Goal: Task Accomplishment & Management: Use online tool/utility

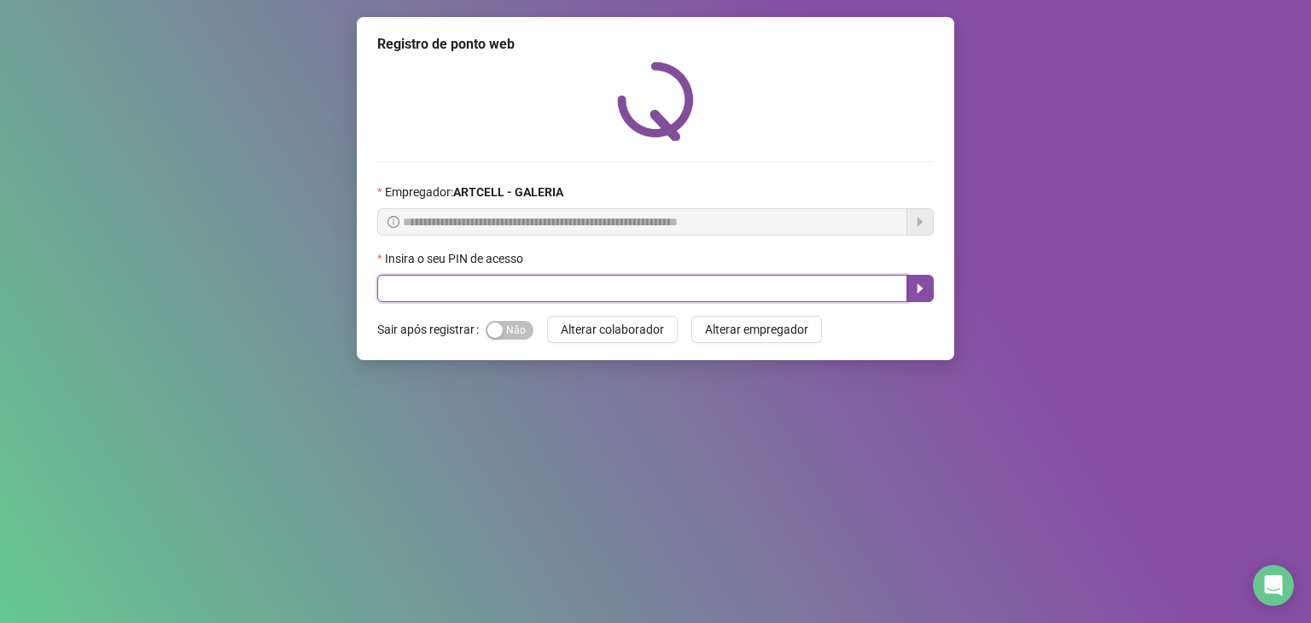
click at [526, 282] on input "text" at bounding box center [642, 288] width 530 height 27
type input "****"
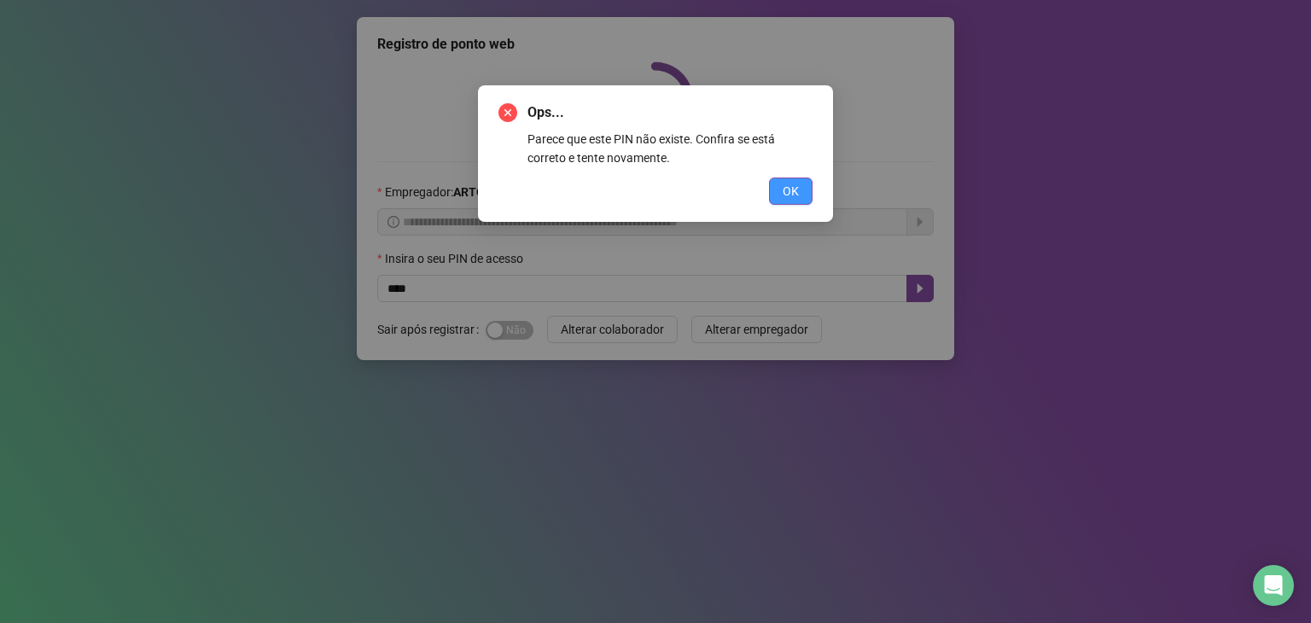
click at [785, 196] on span "OK" at bounding box center [791, 191] width 16 height 19
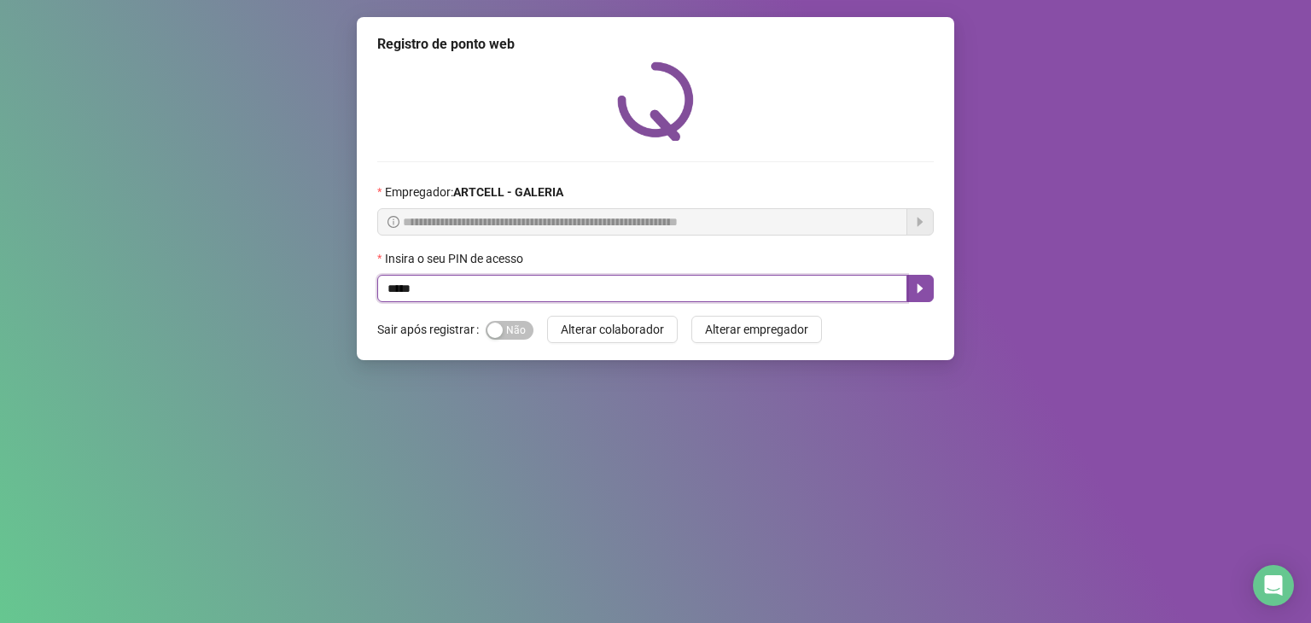
type input "*****"
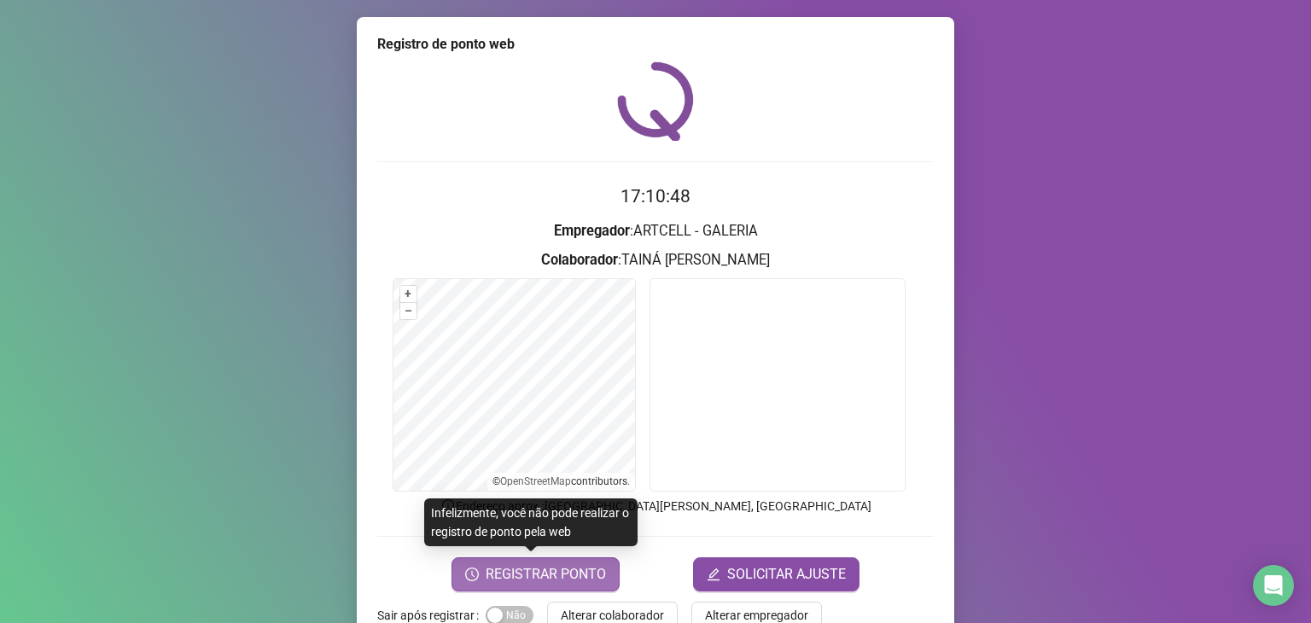
click at [570, 578] on span "REGISTRAR PONTO" at bounding box center [546, 574] width 120 height 20
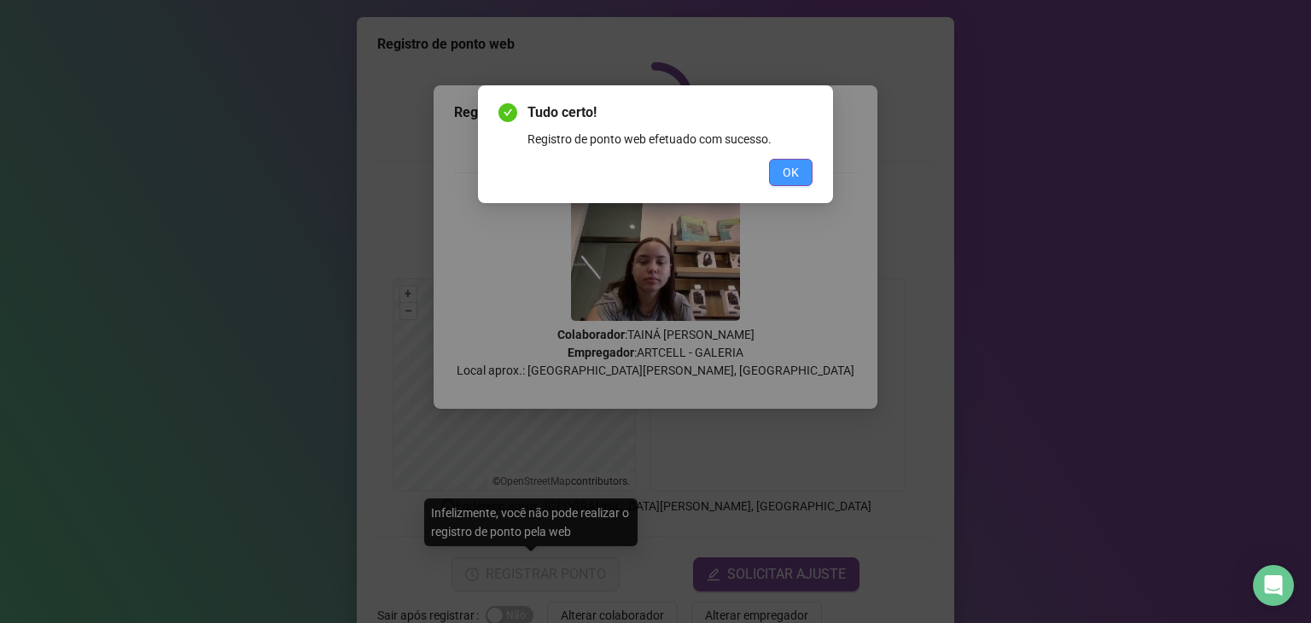
click at [779, 178] on button "OK" at bounding box center [791, 172] width 44 height 27
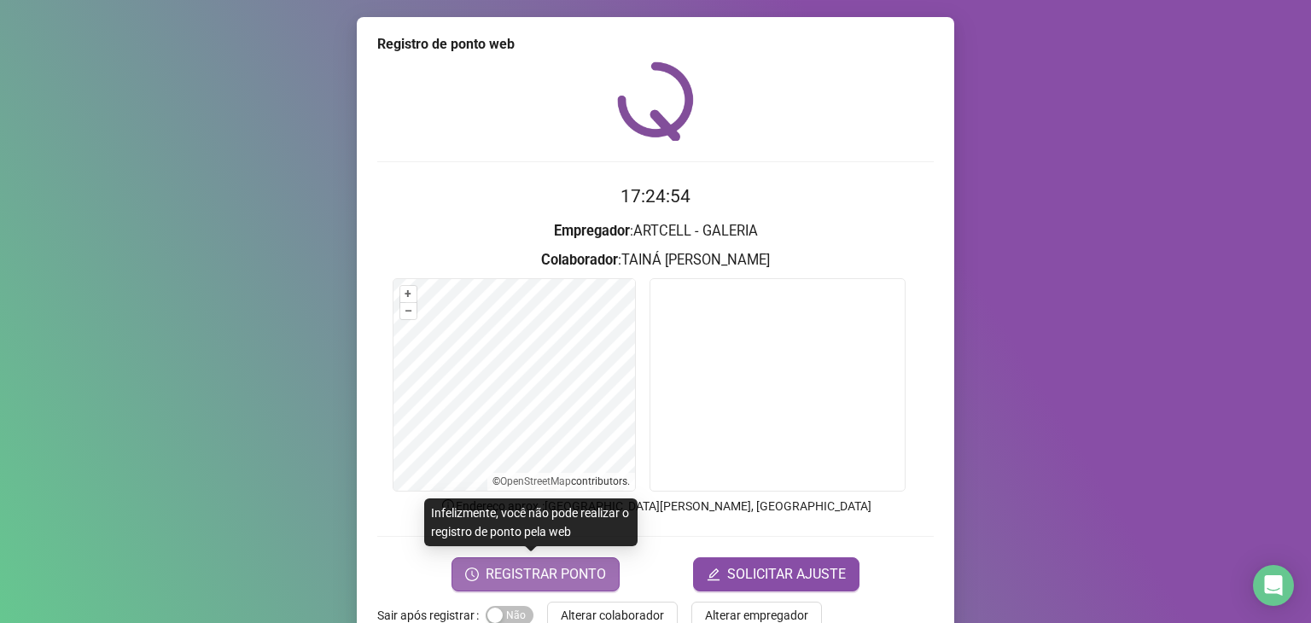
drag, startPoint x: 511, startPoint y: 475, endPoint x: 512, endPoint y: 575, distance: 99.0
click at [512, 575] on span "REGISTRAR PONTO" at bounding box center [546, 574] width 120 height 20
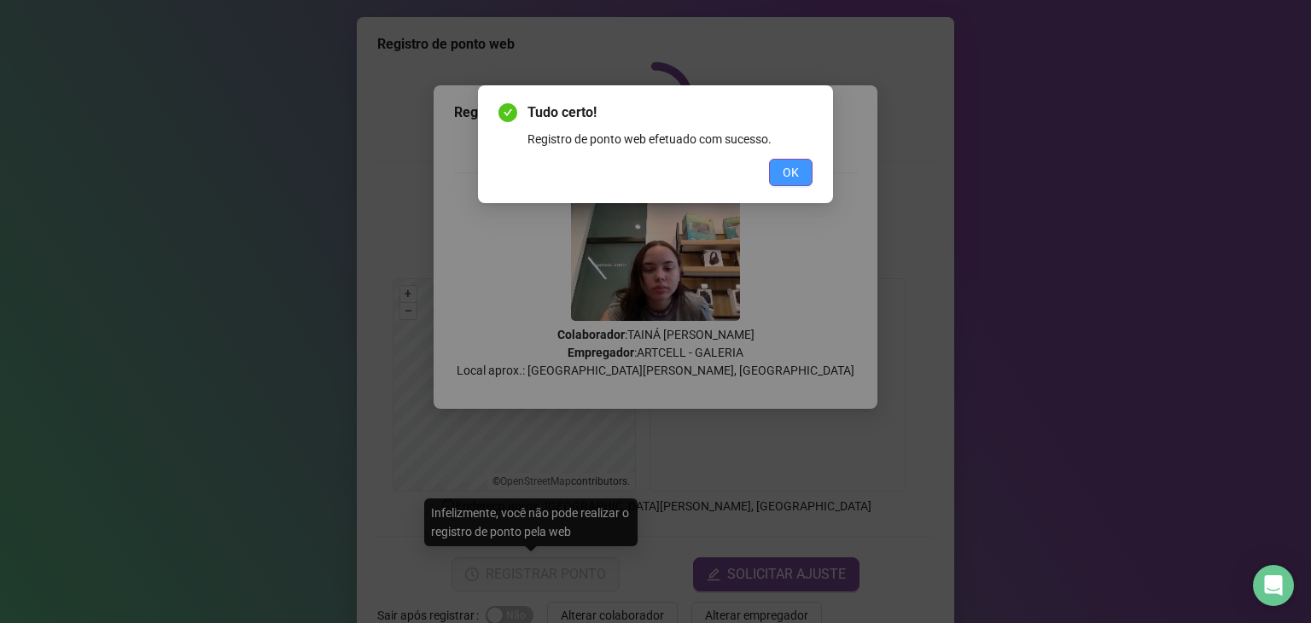
click at [791, 178] on span "OK" at bounding box center [791, 172] width 16 height 19
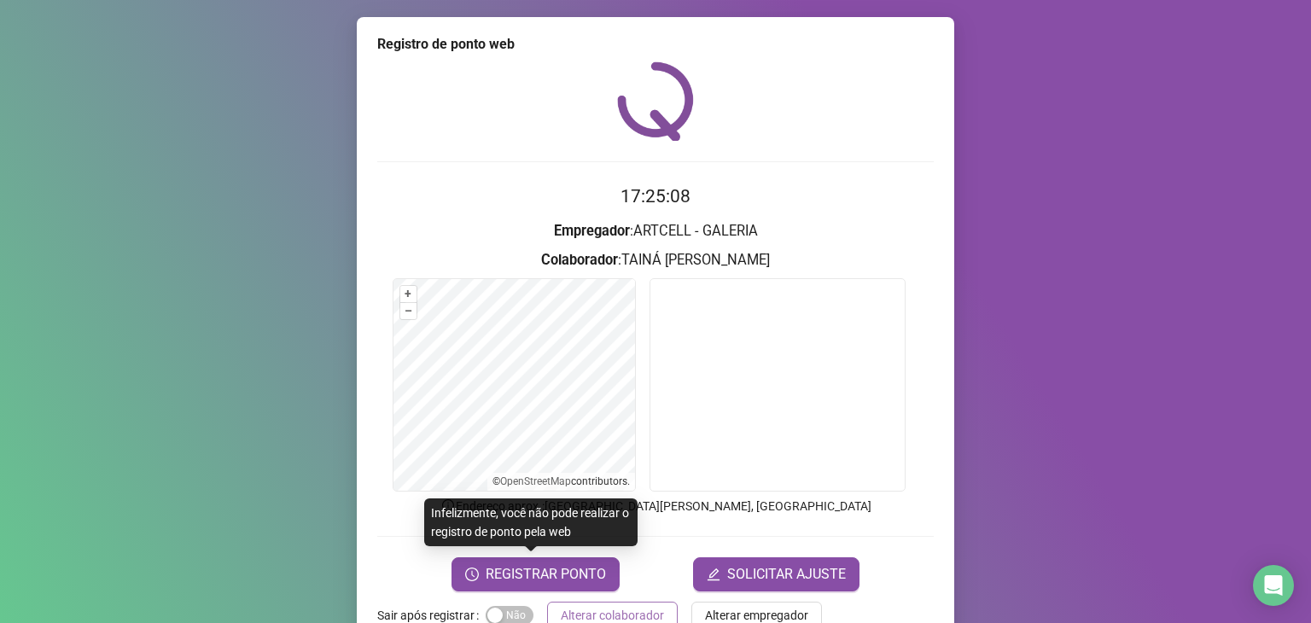
click at [631, 602] on button "Alterar colaborador" at bounding box center [612, 615] width 131 height 27
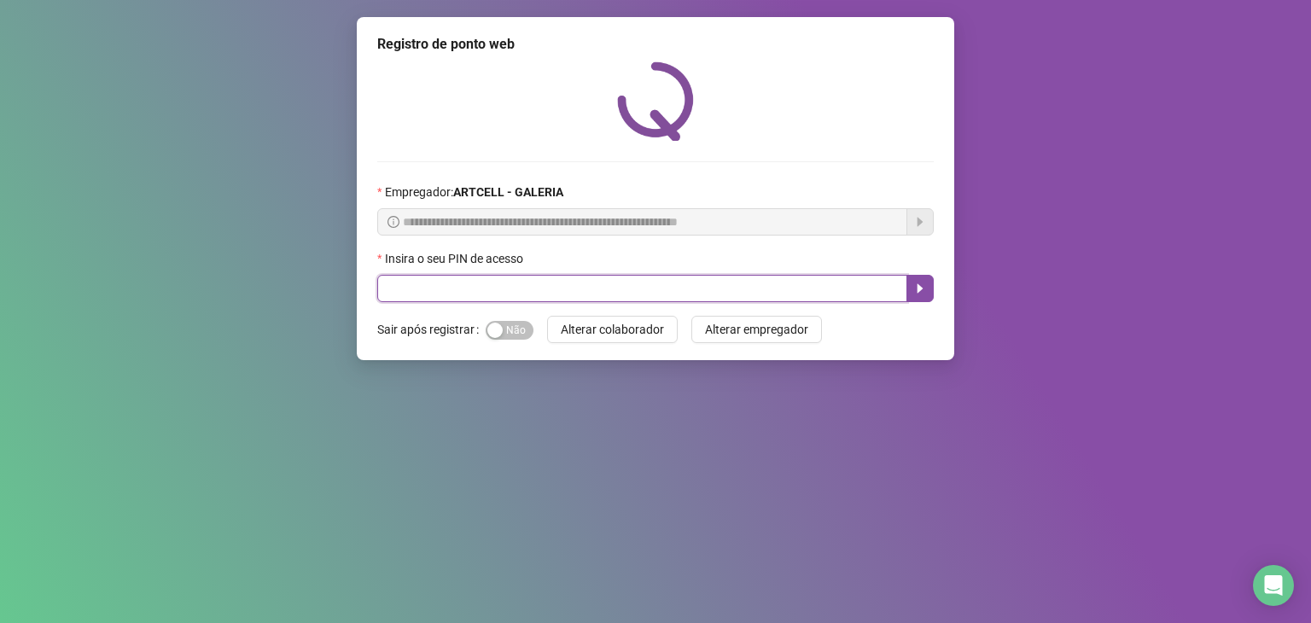
click at [674, 301] on input "text" at bounding box center [642, 288] width 530 height 27
type input "*****"
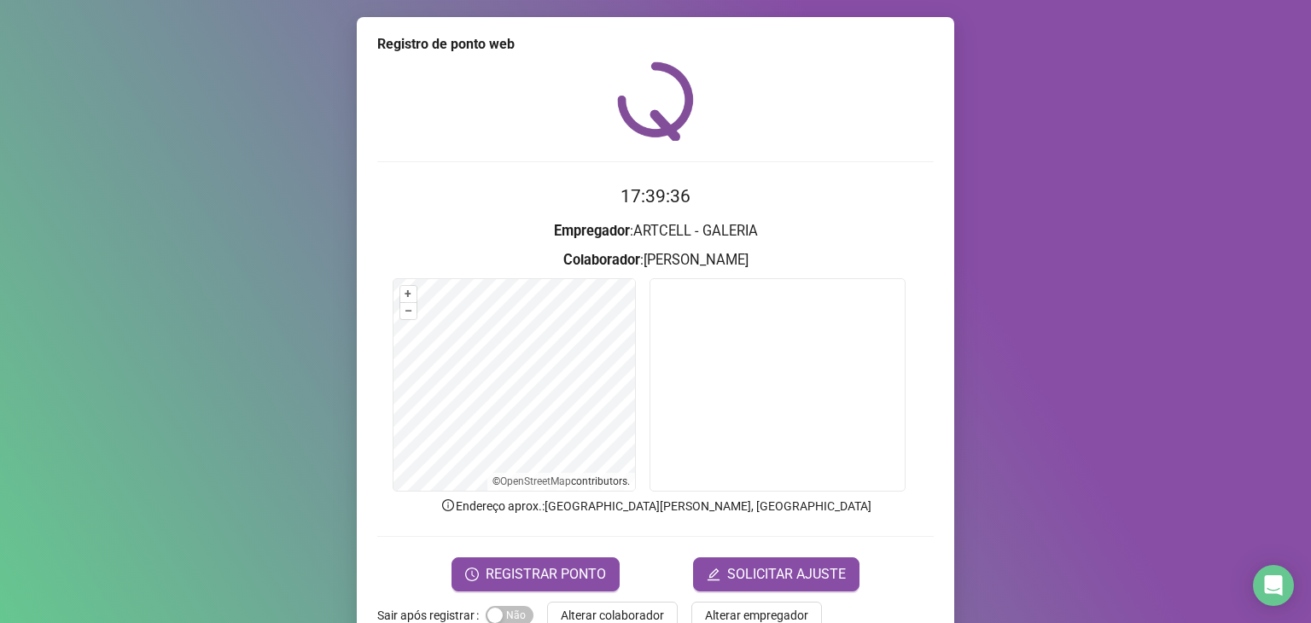
scroll to position [42, 0]
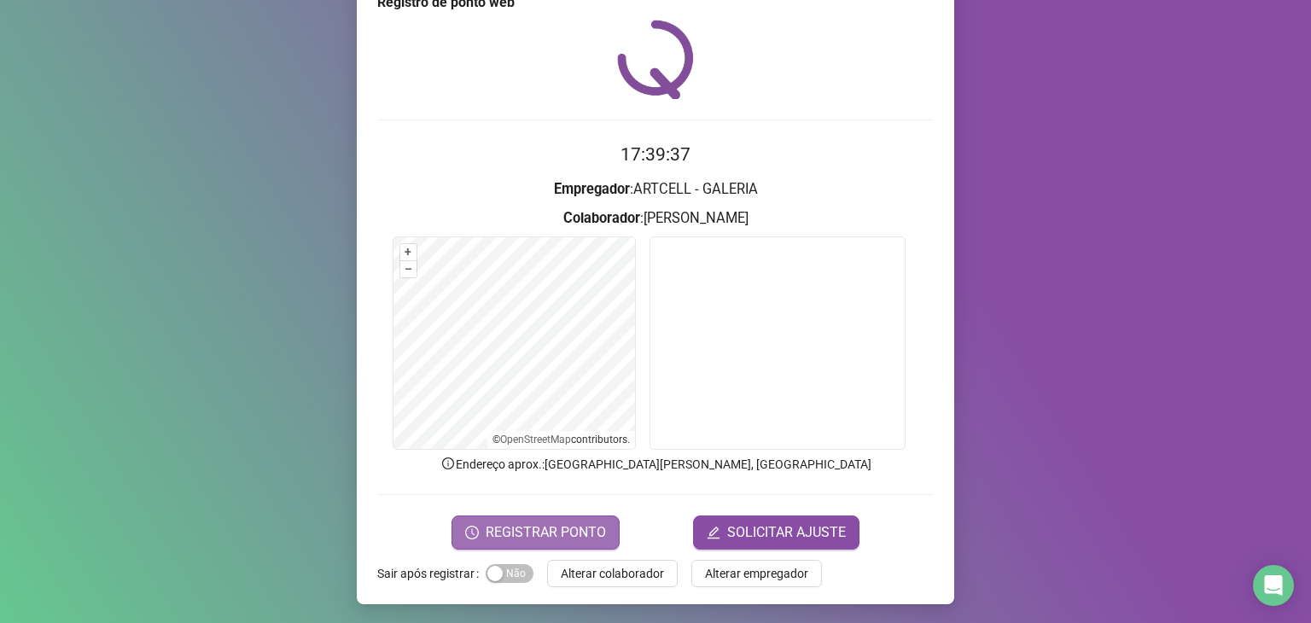
click at [605, 522] on button "REGISTRAR PONTO" at bounding box center [536, 533] width 168 height 34
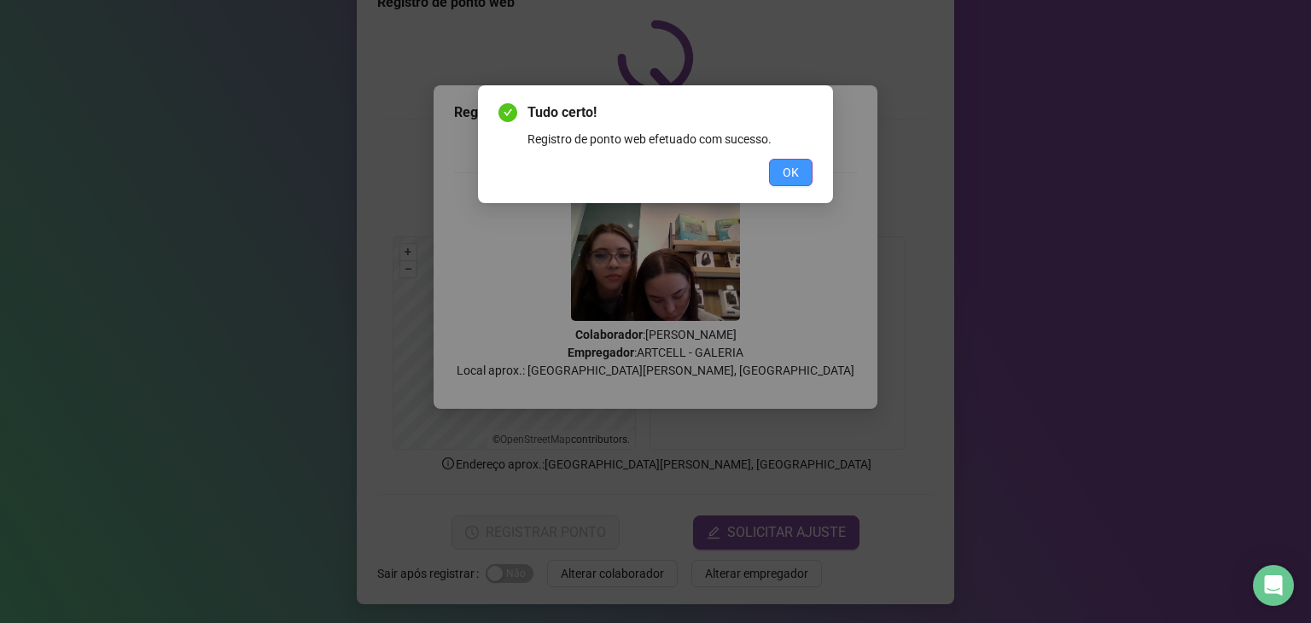
click at [795, 179] on span "OK" at bounding box center [791, 172] width 16 height 19
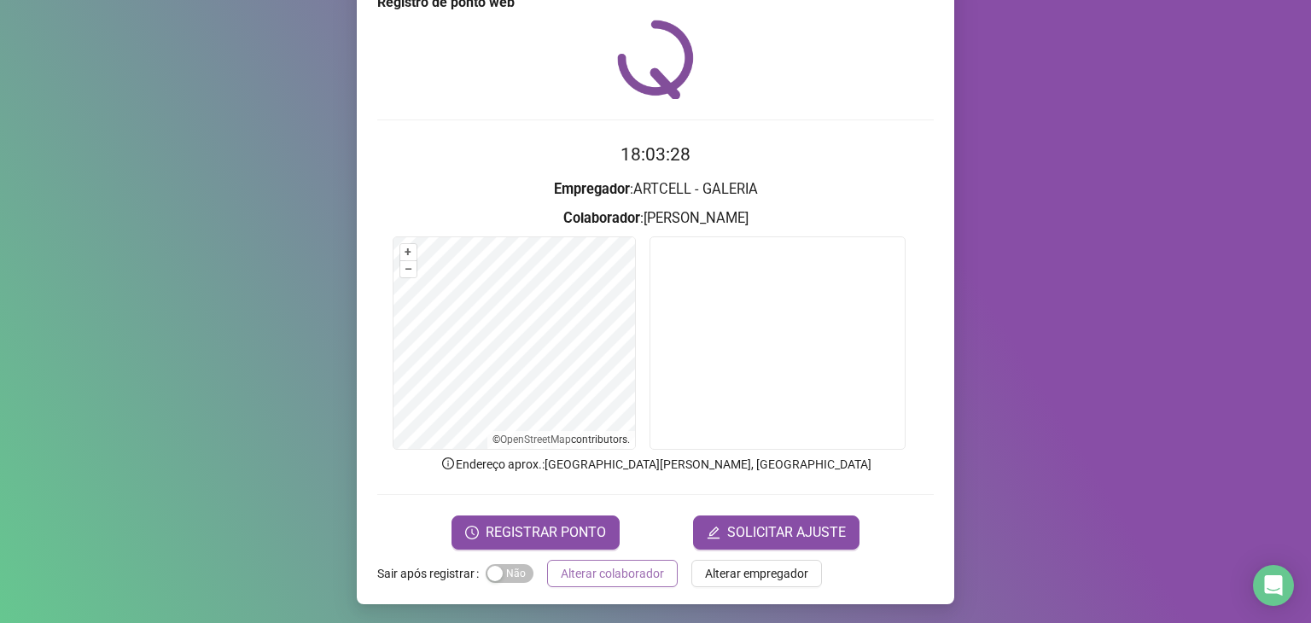
click at [585, 572] on span "Alterar colaborador" at bounding box center [612, 573] width 103 height 19
